Goal: Information Seeking & Learning: Learn about a topic

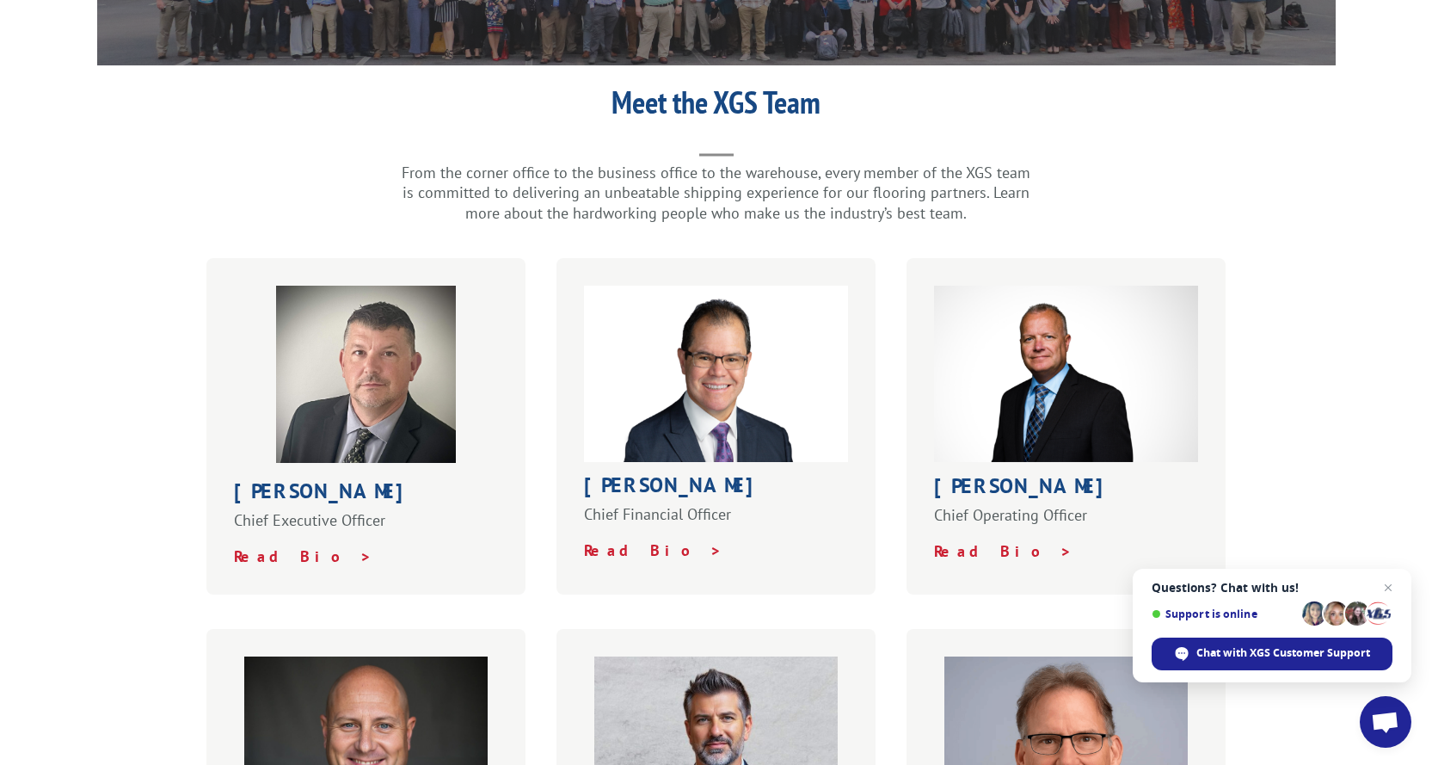
scroll to position [402, 0]
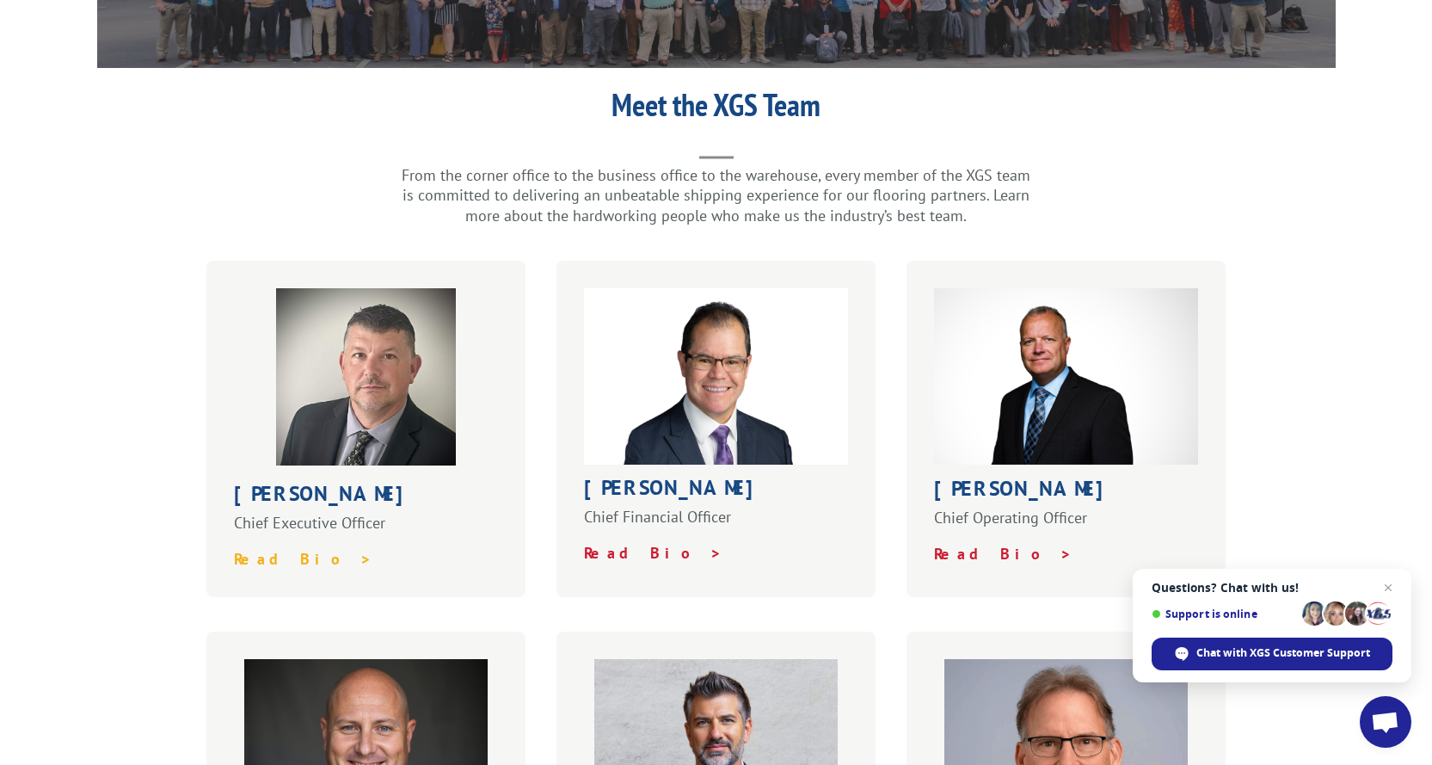
click at [273, 549] on strong "Read Bio >" at bounding box center [303, 559] width 139 height 20
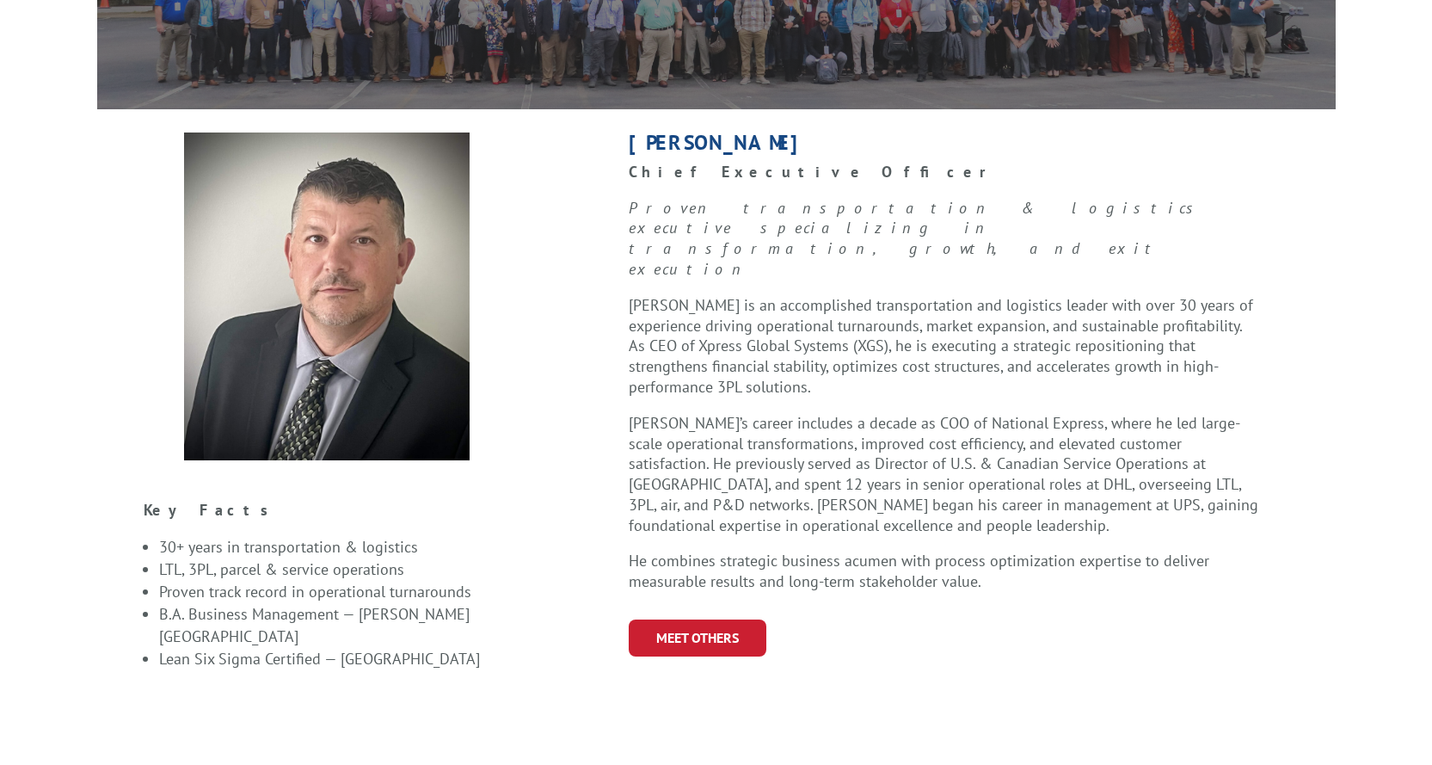
scroll to position [402, 0]
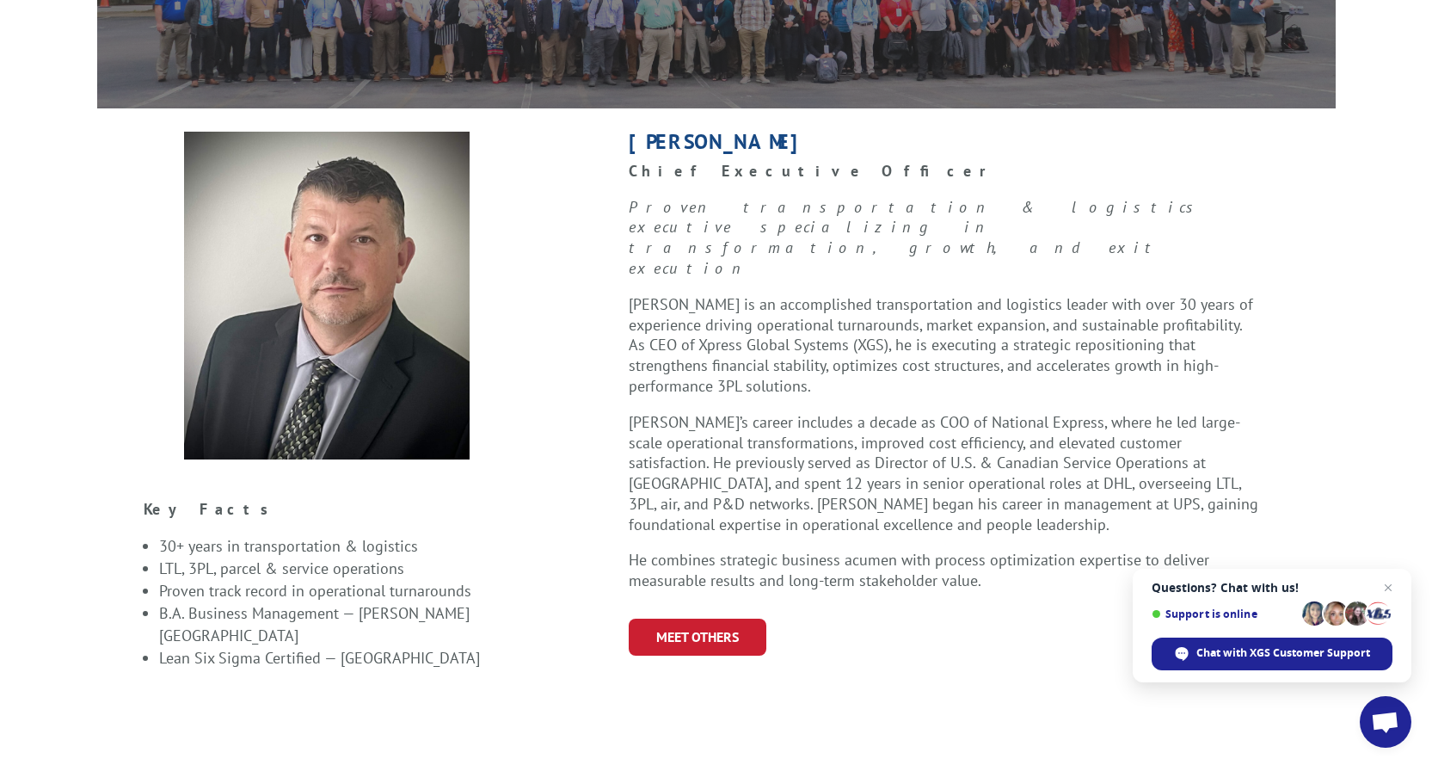
click at [780, 294] on p "Bob Kenna is an accomplished transportation and logistics leader with over 30 y…" at bounding box center [944, 353] width 631 height 118
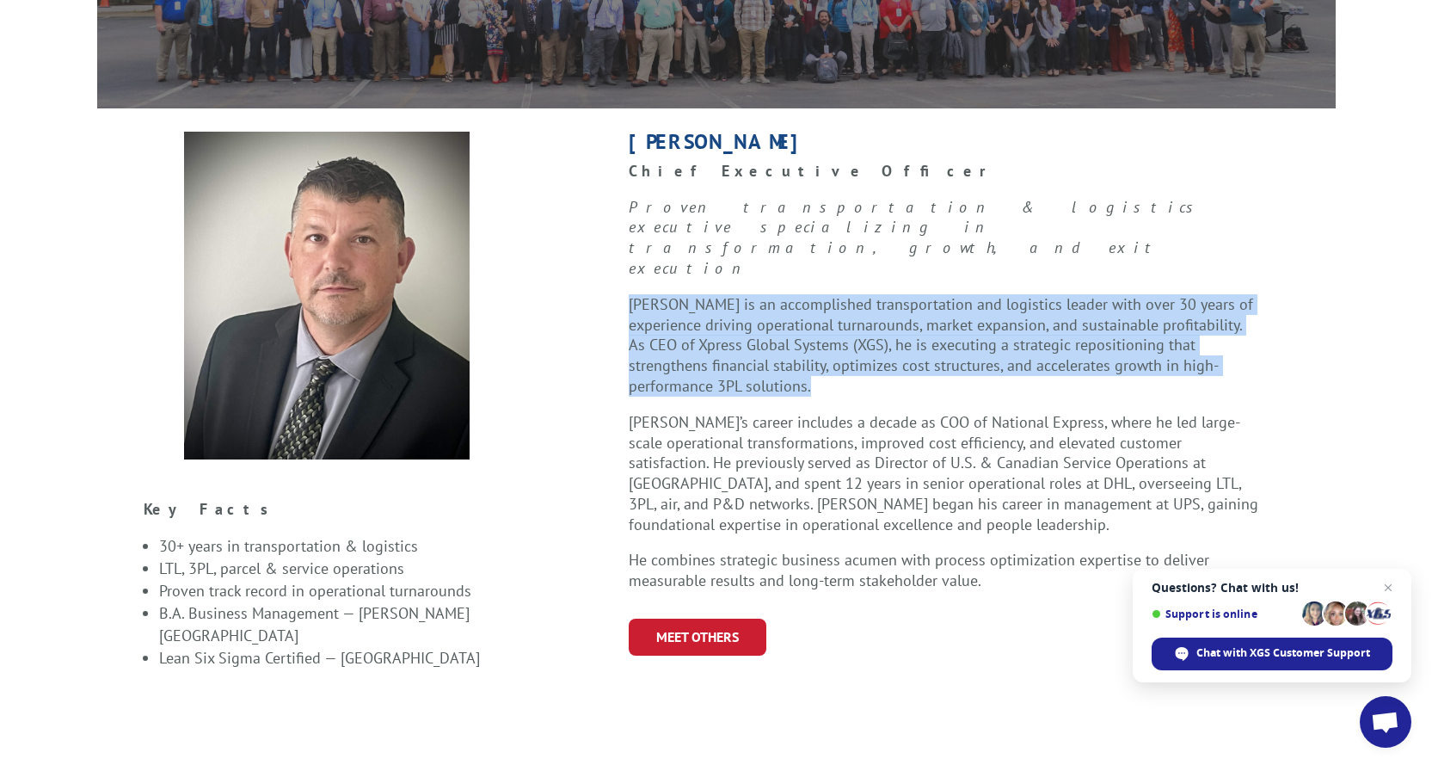
click at [780, 294] on p "Bob Kenna is an accomplished transportation and logistics leader with over 30 y…" at bounding box center [944, 353] width 631 height 118
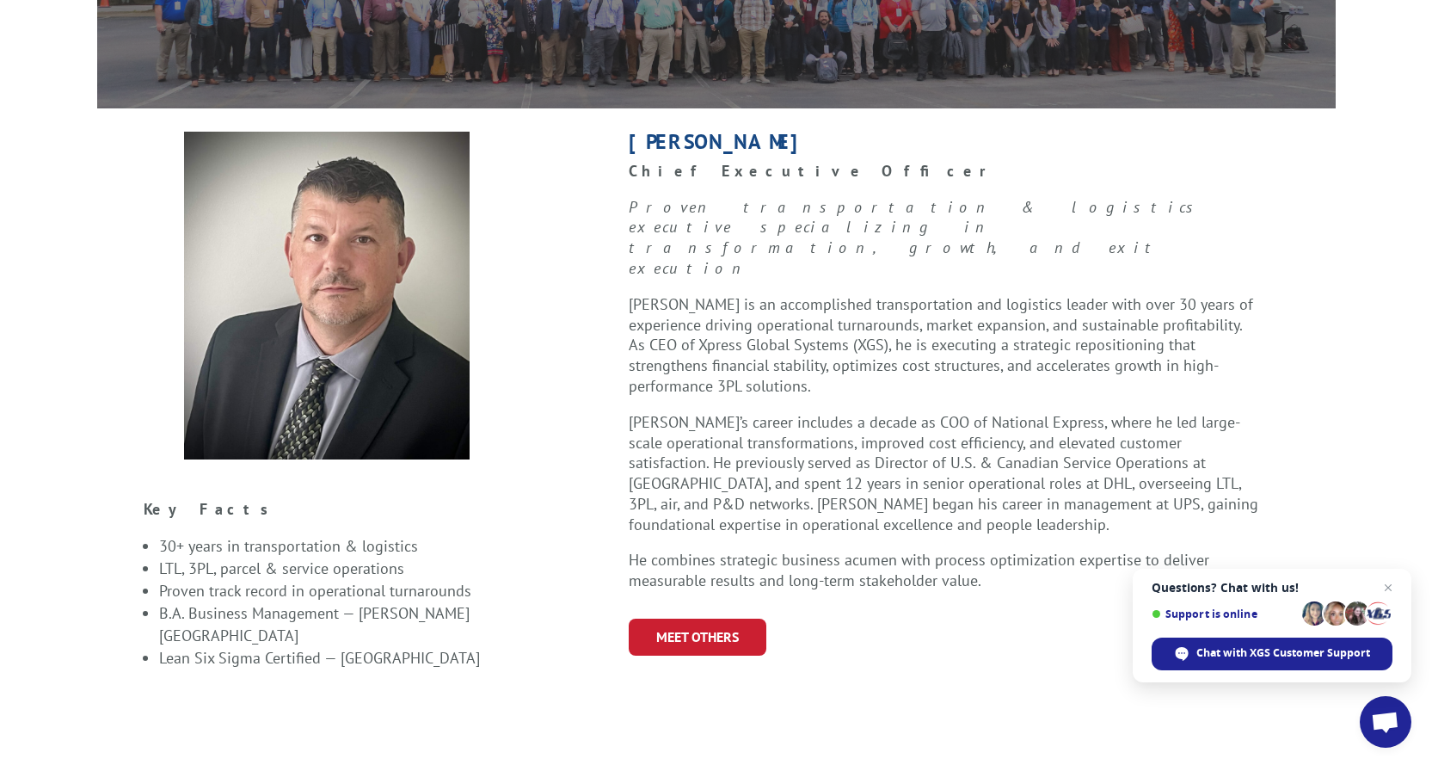
click at [790, 412] on span "Bob’s career includes a decade as COO of National Express, where he led large-s…" at bounding box center [944, 473] width 630 height 122
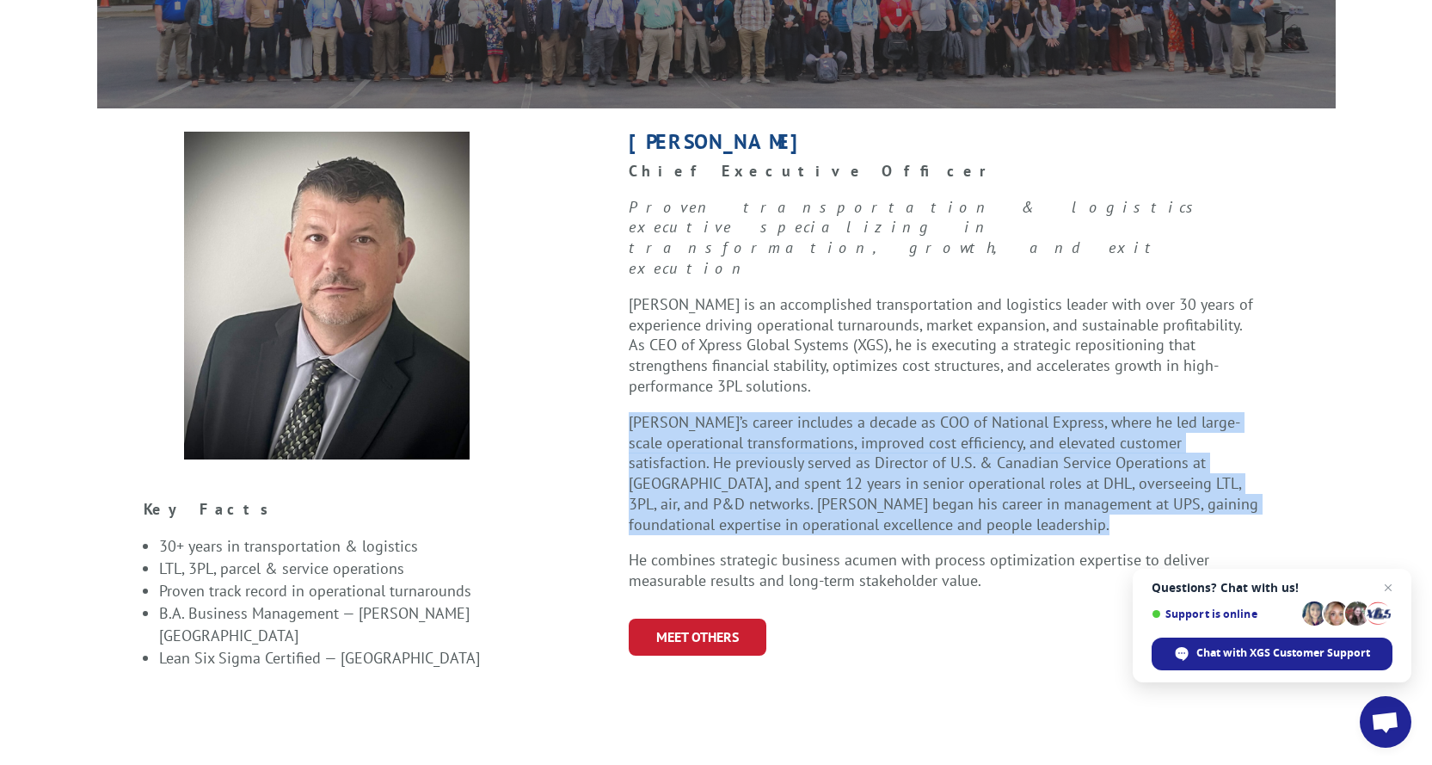
click at [790, 412] on span "Bob’s career includes a decade as COO of National Express, where he led large-s…" at bounding box center [944, 473] width 630 height 122
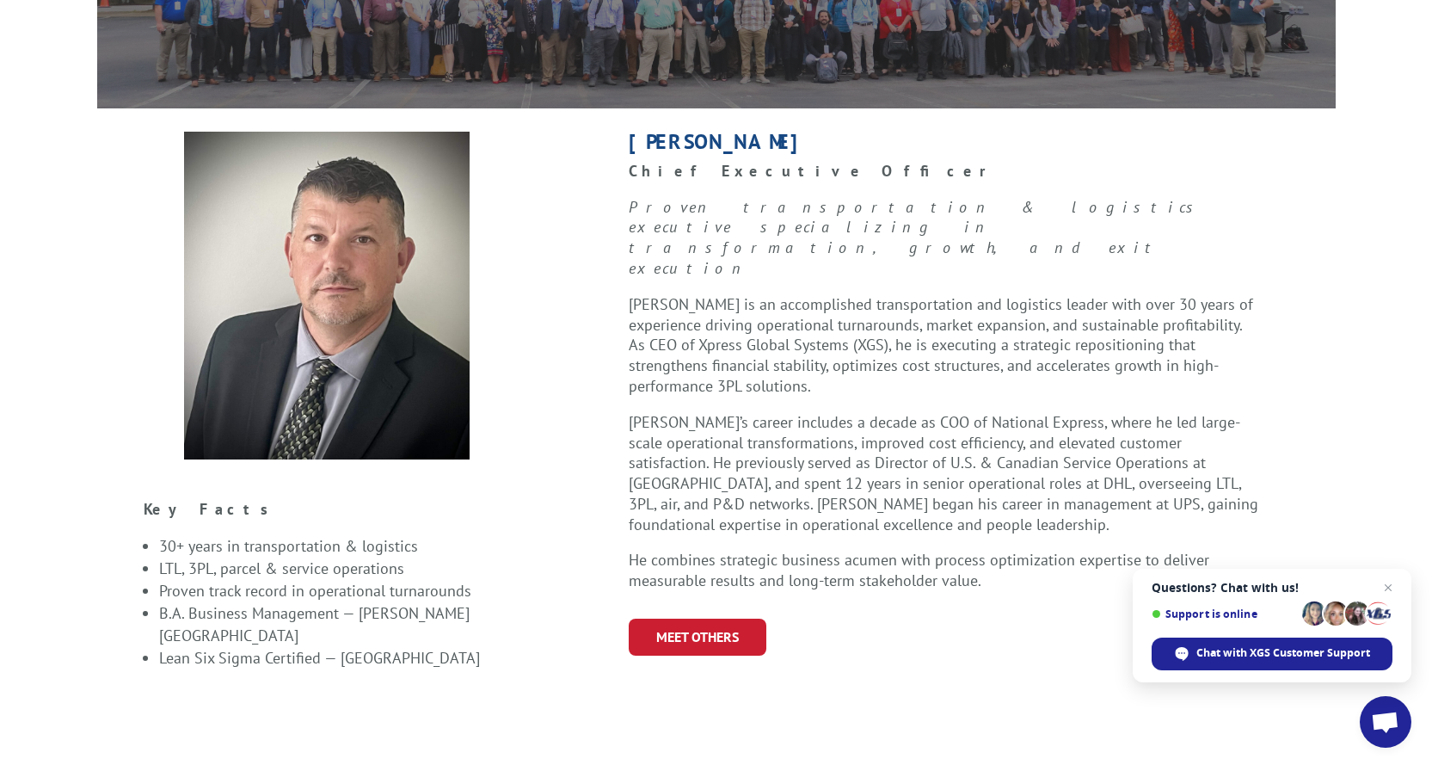
click at [787, 550] on span "He combines strategic business acumen with process optimization expertise to de…" at bounding box center [919, 570] width 581 height 40
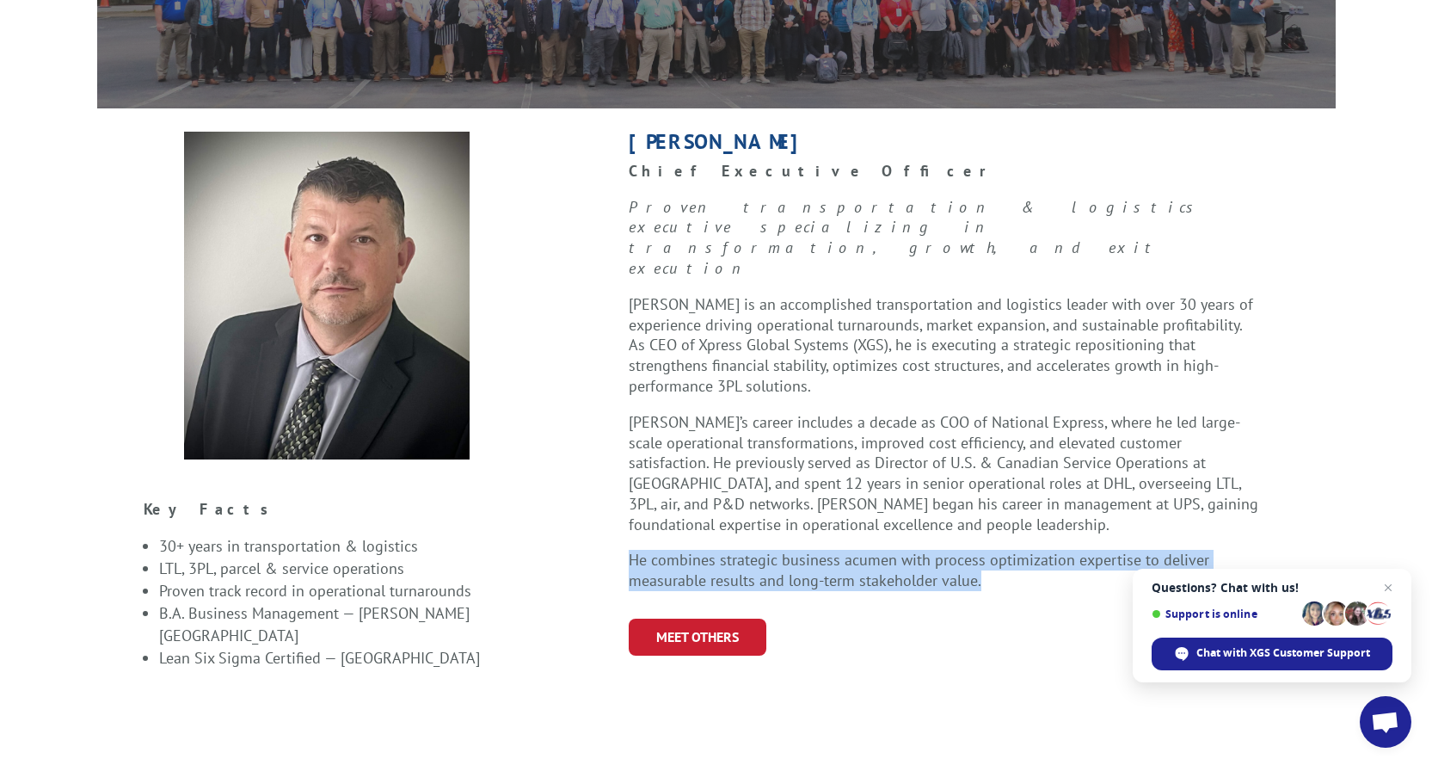
click at [787, 550] on span "He combines strategic business acumen with process optimization expertise to de…" at bounding box center [919, 570] width 581 height 40
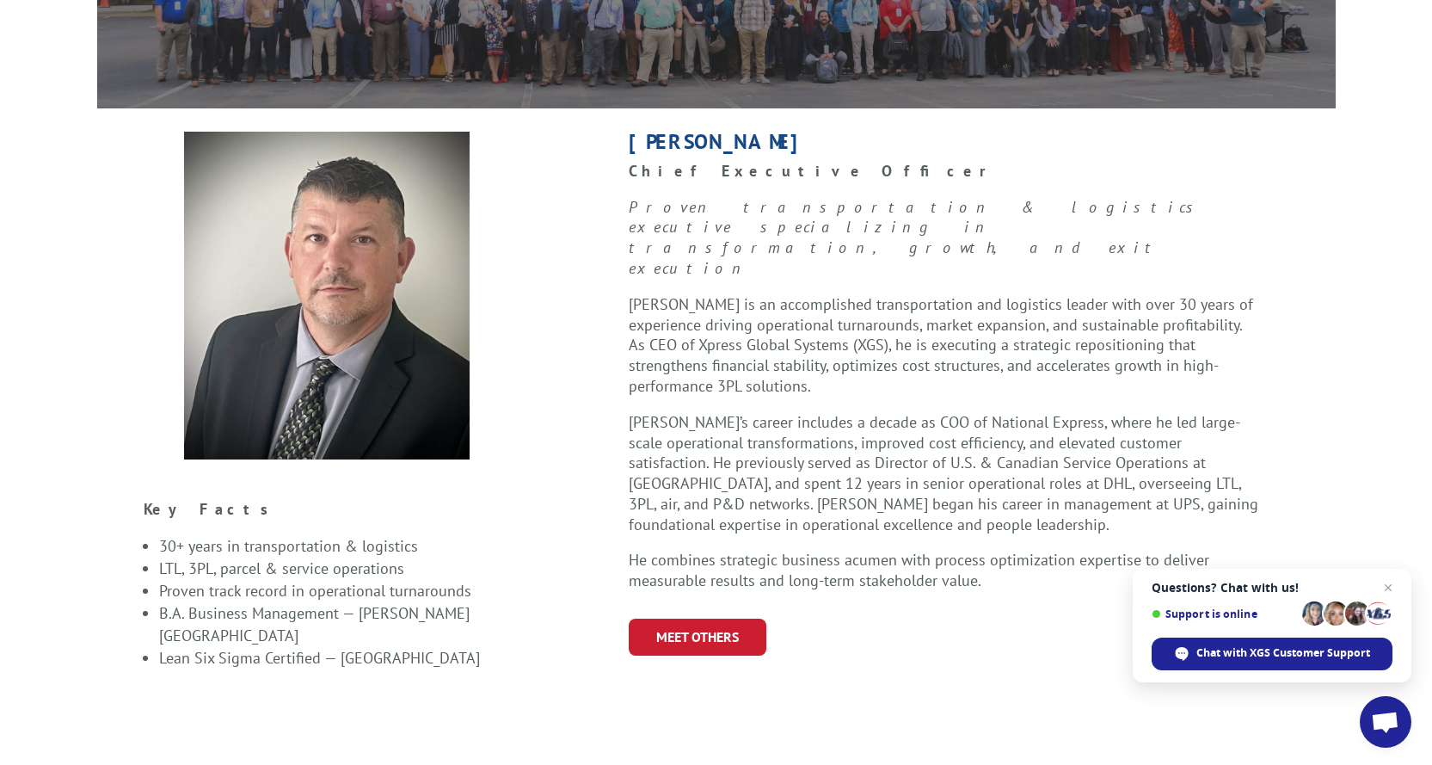
click at [773, 424] on span "Bob’s career includes a decade as COO of National Express, where he led large-s…" at bounding box center [944, 473] width 630 height 122
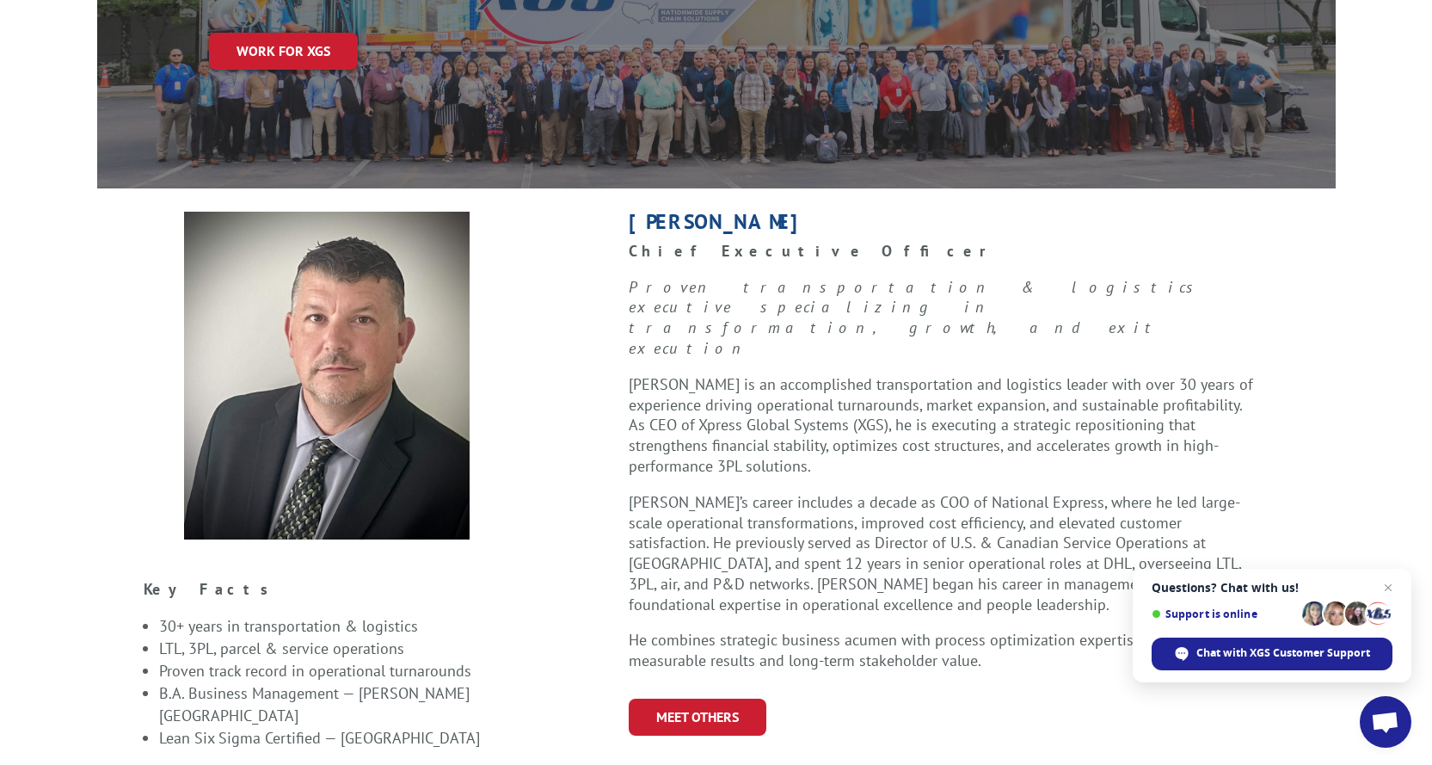
scroll to position [286, 0]
